Goal: Find specific page/section: Find specific page/section

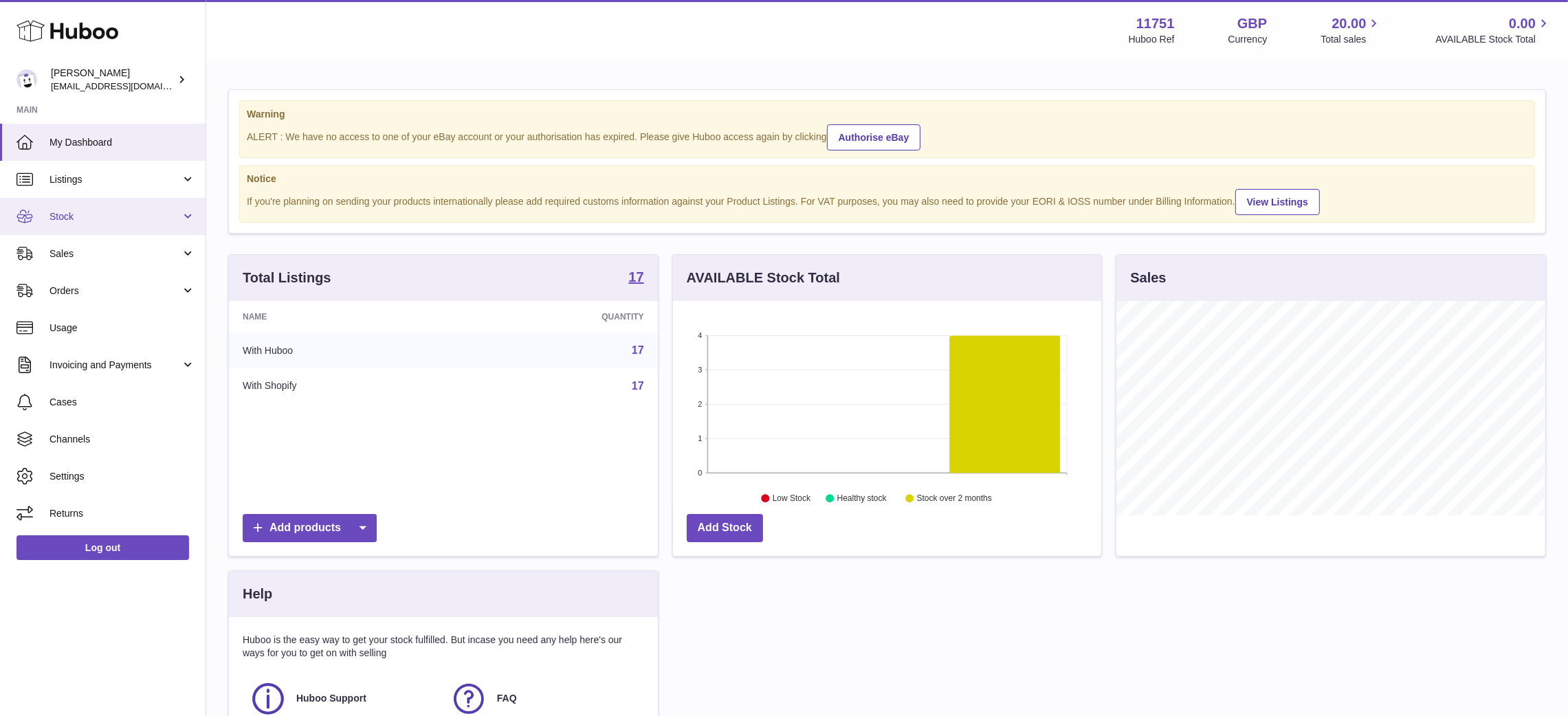
click at [88, 223] on link "Stock" at bounding box center [102, 217] width 206 height 37
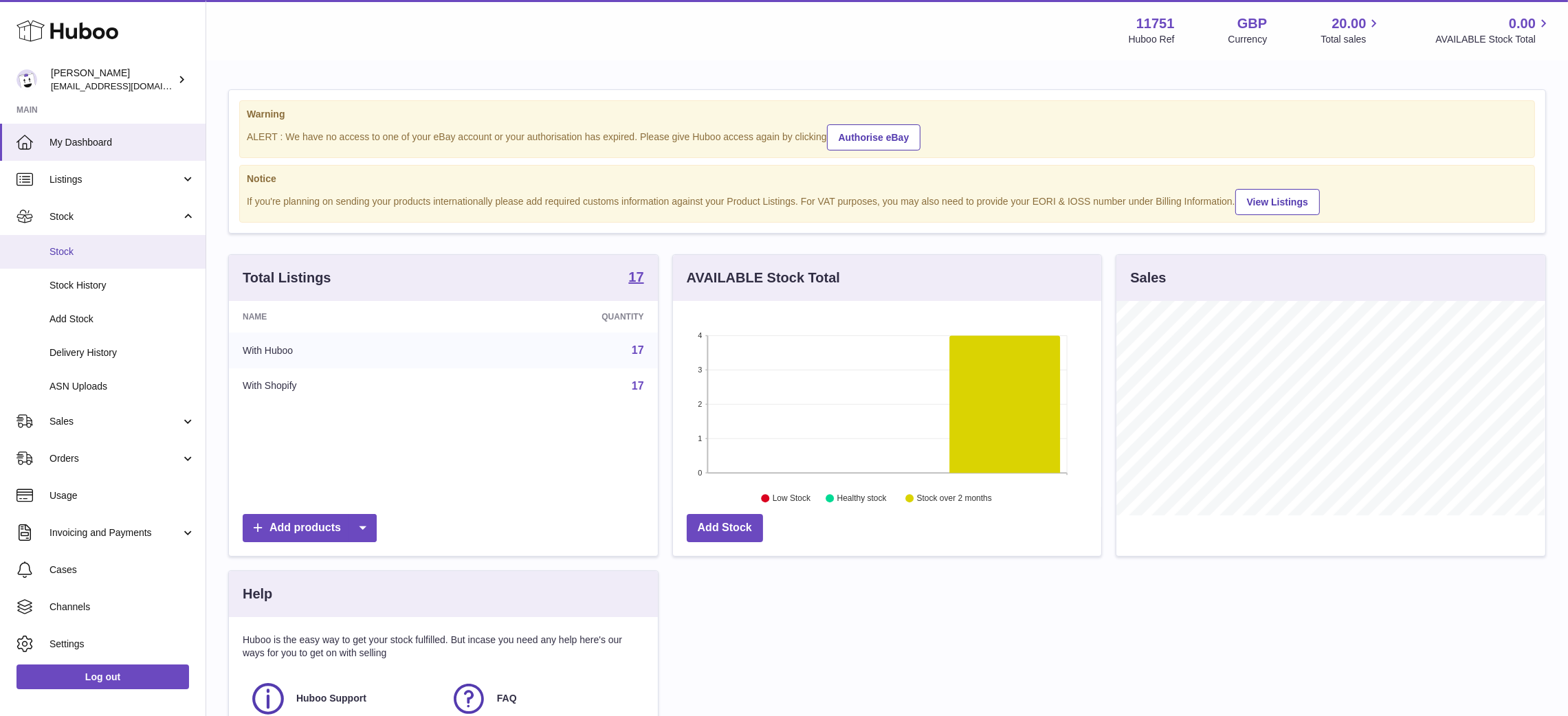
click at [104, 252] on span "Stock" at bounding box center [122, 252] width 146 height 13
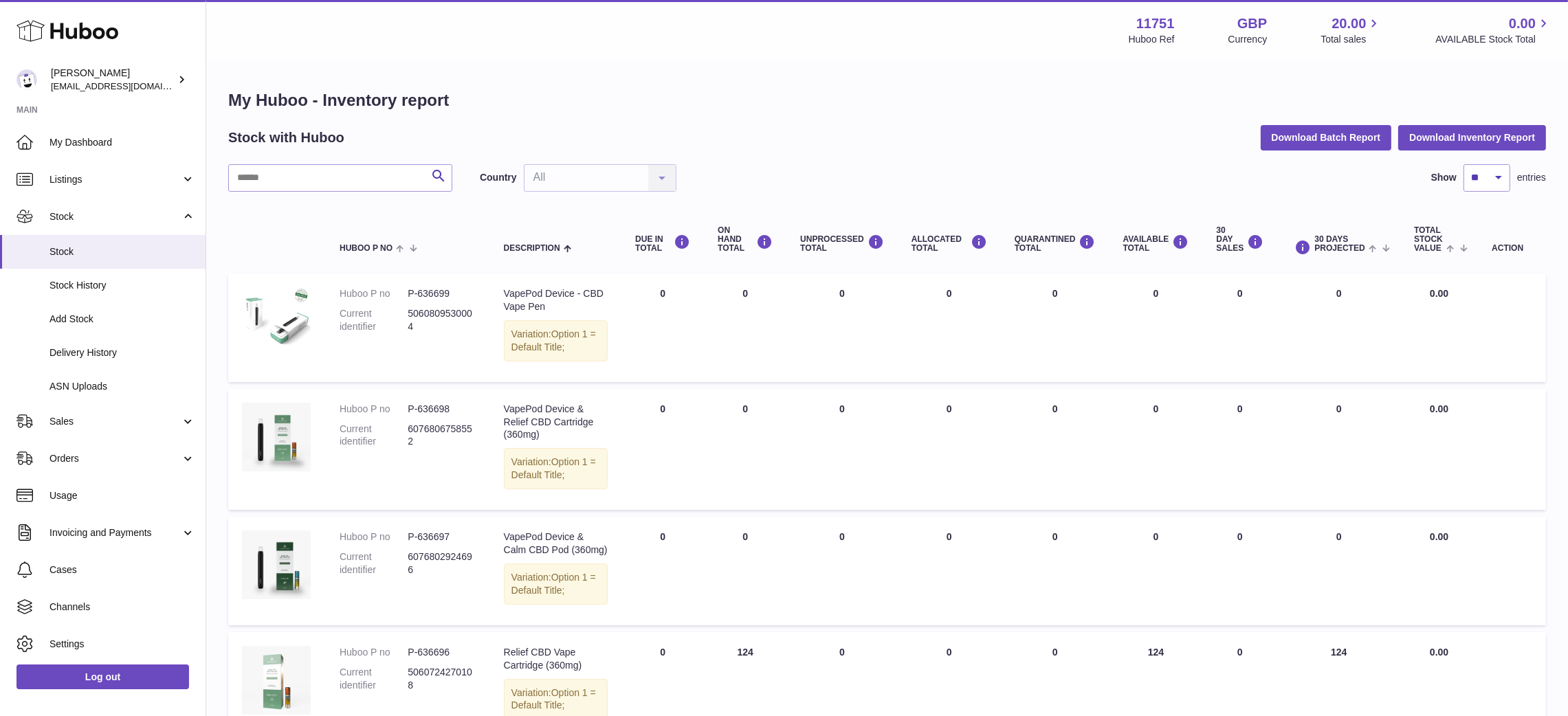
click at [702, 335] on td "DUE IN Total 0" at bounding box center [662, 327] width 82 height 108
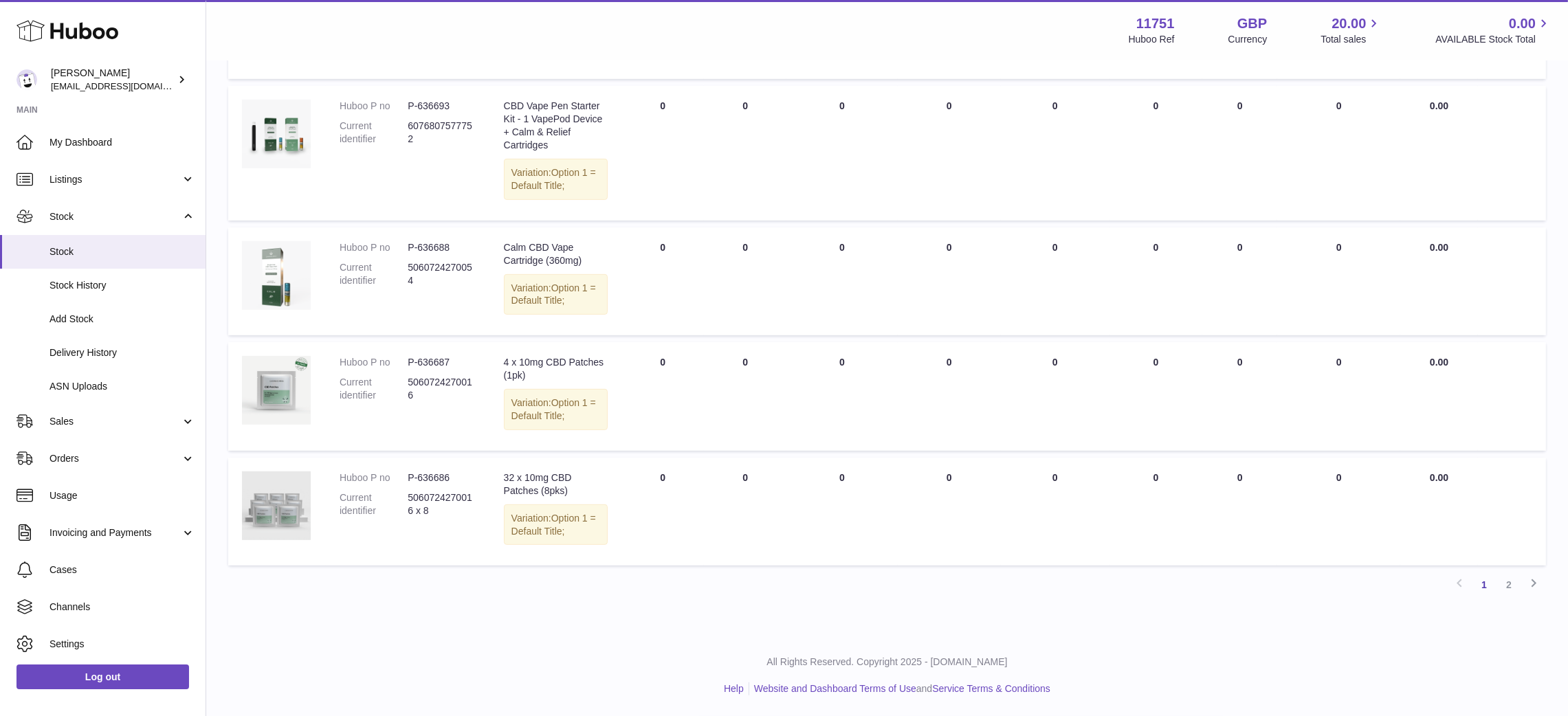
scroll to position [902, 0]
click at [1507, 594] on link "2" at bounding box center [1509, 584] width 24 height 24
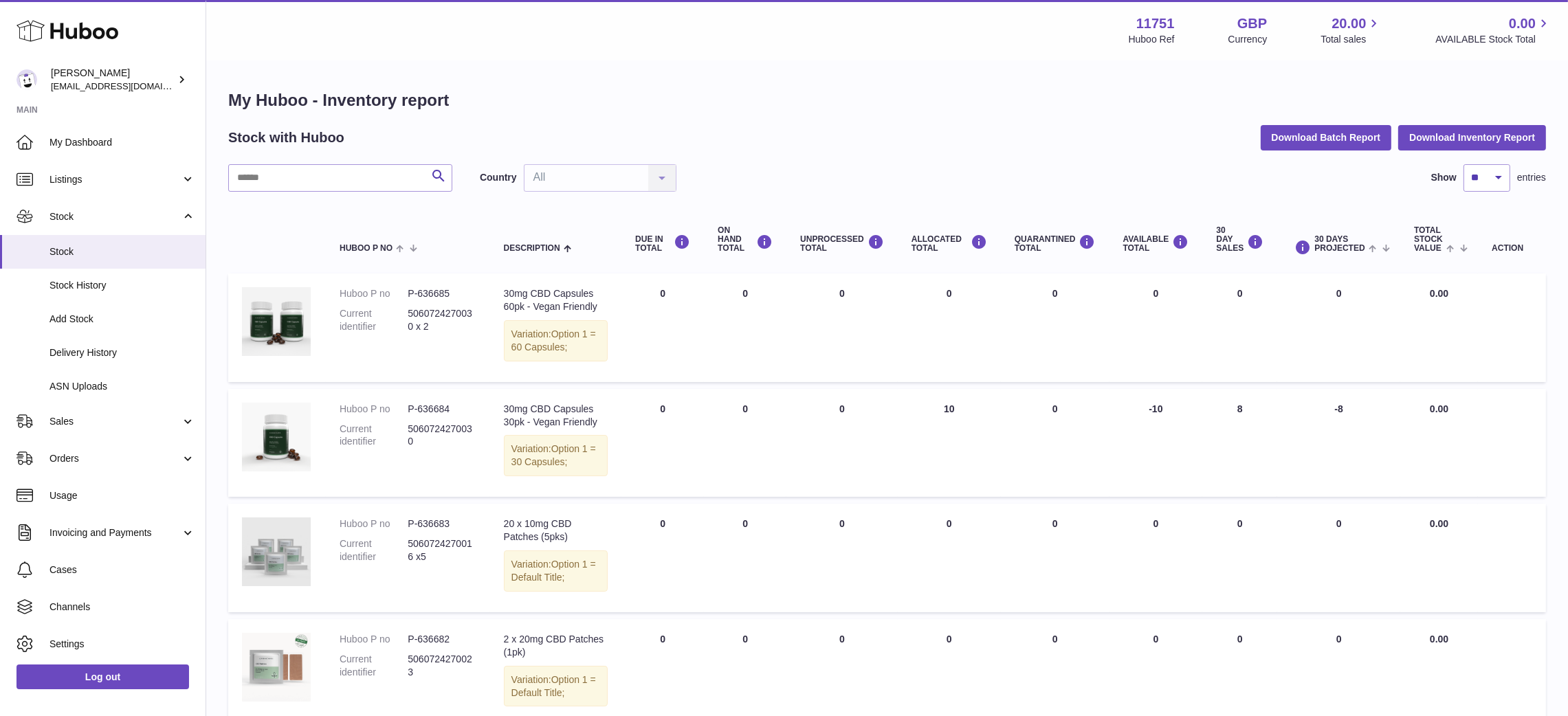
click at [497, 131] on div "Stock with Huboo Download Batch Report Download Inventory Report" at bounding box center [886, 137] width 1318 height 24
